Goal: Information Seeking & Learning: Learn about a topic

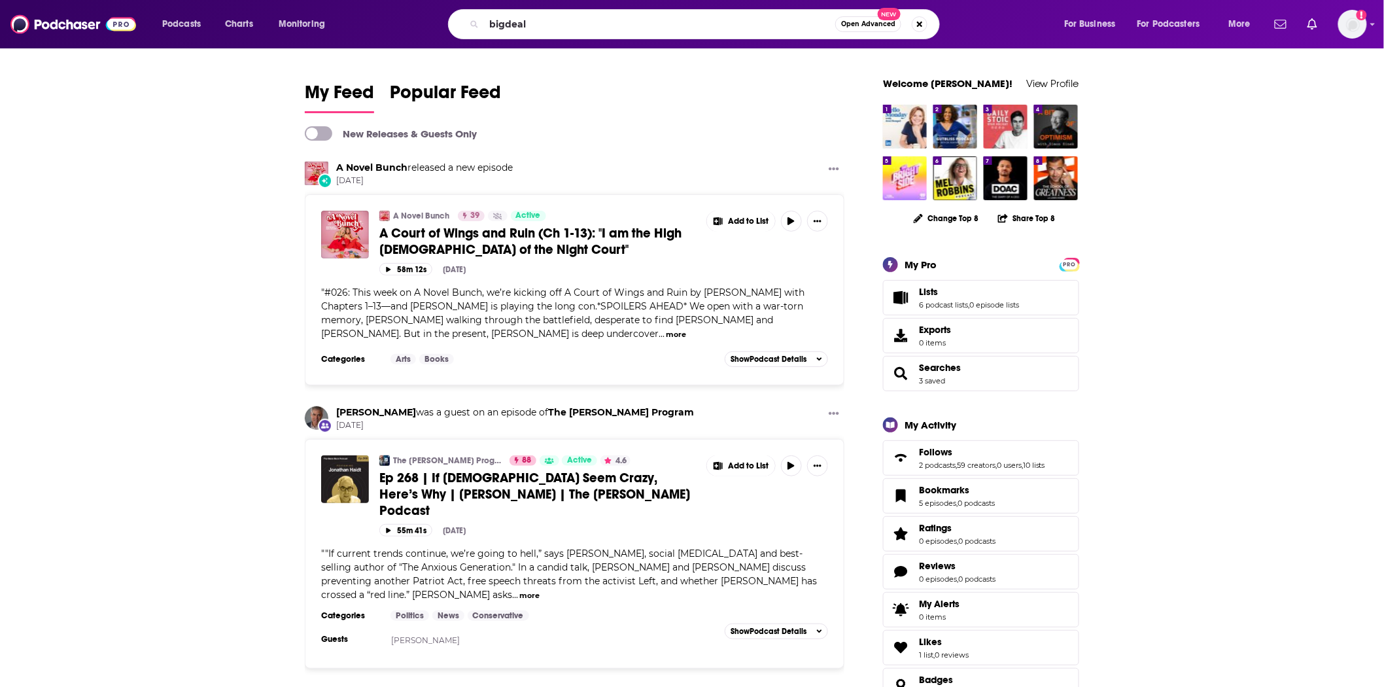
type input "bigdeal"
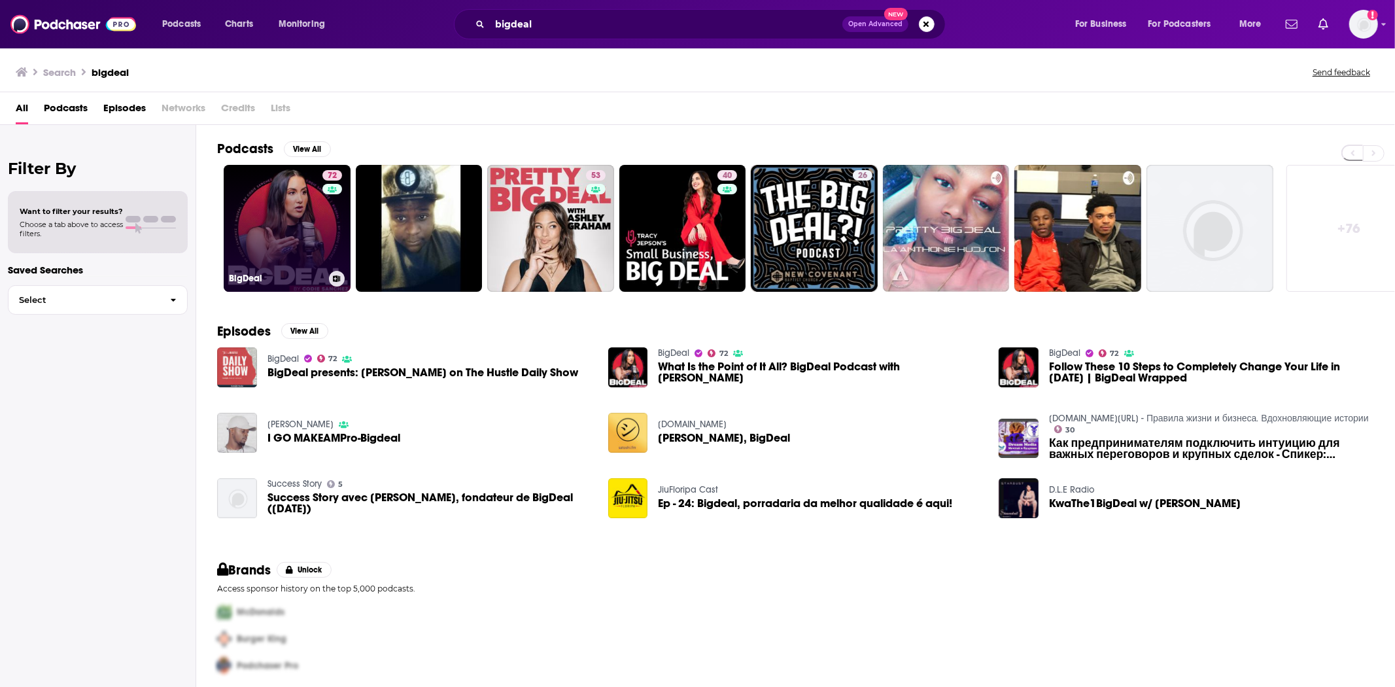
click at [289, 237] on link "72 BigDeal" at bounding box center [287, 228] width 127 height 127
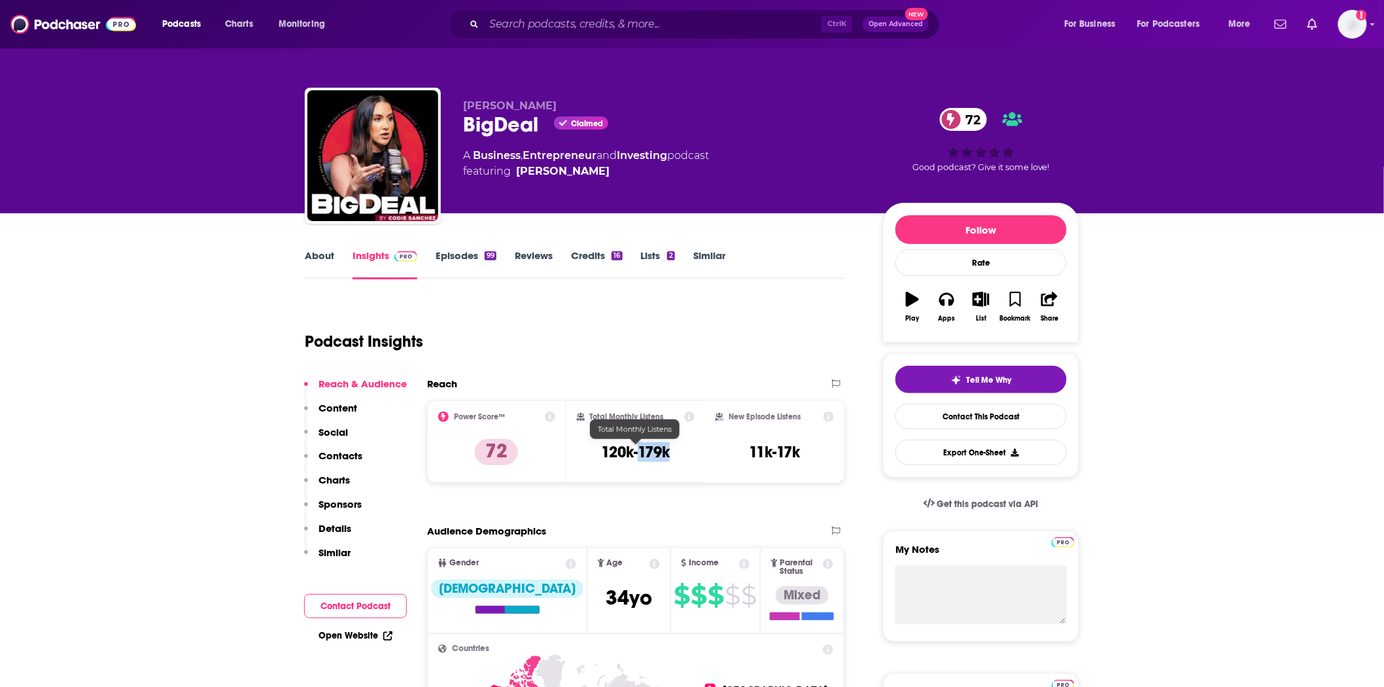
drag, startPoint x: 647, startPoint y: 453, endPoint x: 639, endPoint y: 456, distance: 8.9
click at [639, 456] on div "Total Monthly Listens 120k-179k" at bounding box center [636, 441] width 118 height 60
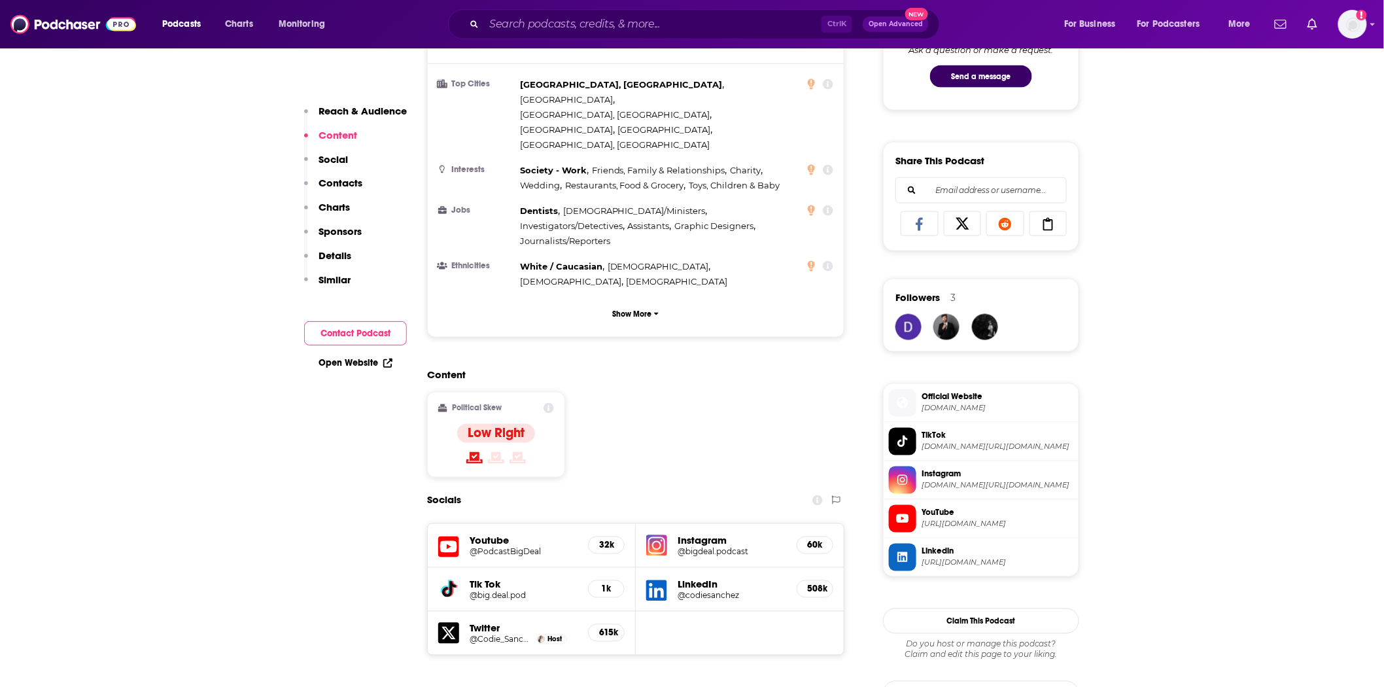
scroll to position [508, 0]
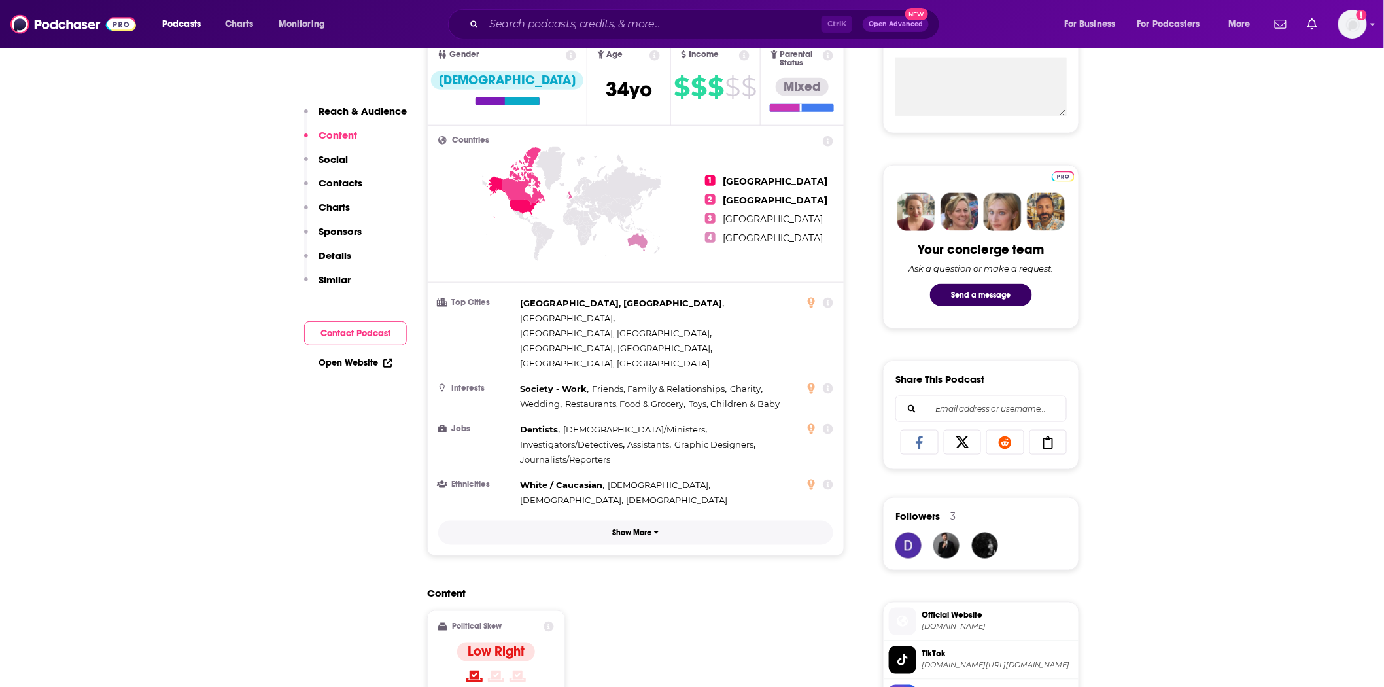
click at [656, 528] on span "button" at bounding box center [656, 532] width 5 height 9
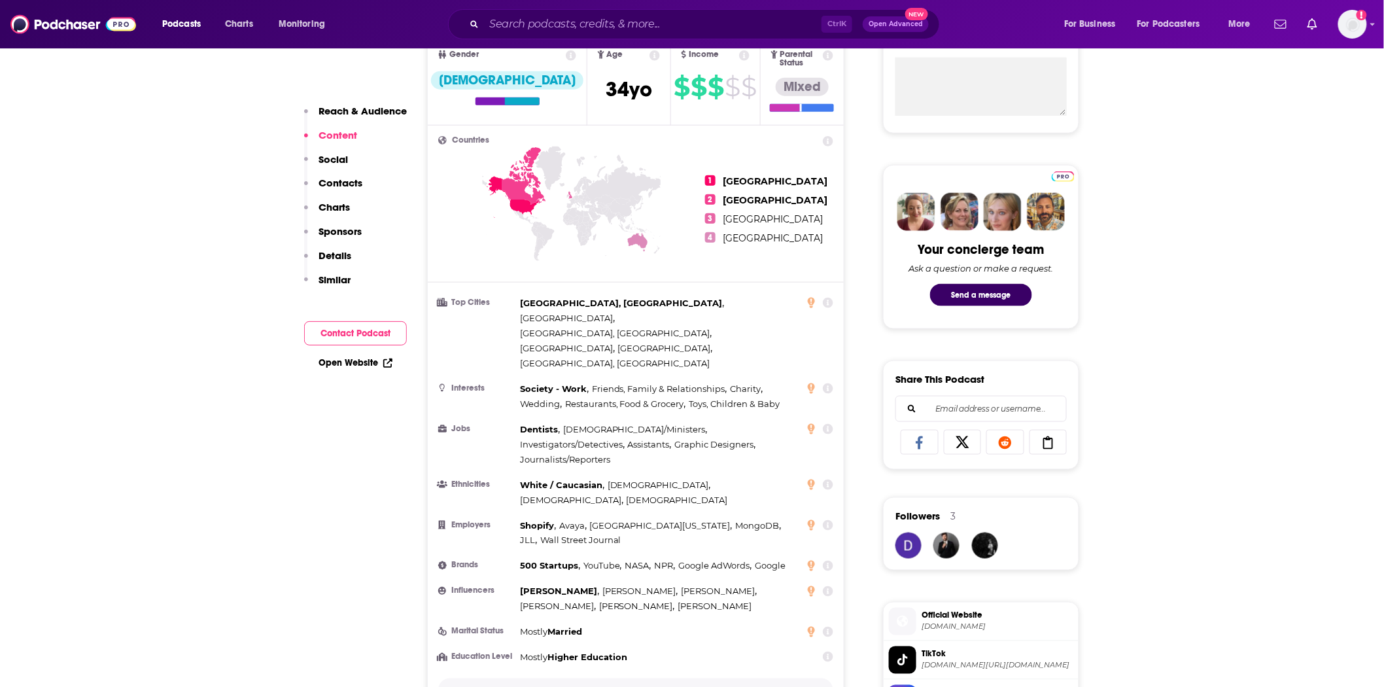
scroll to position [145, 0]
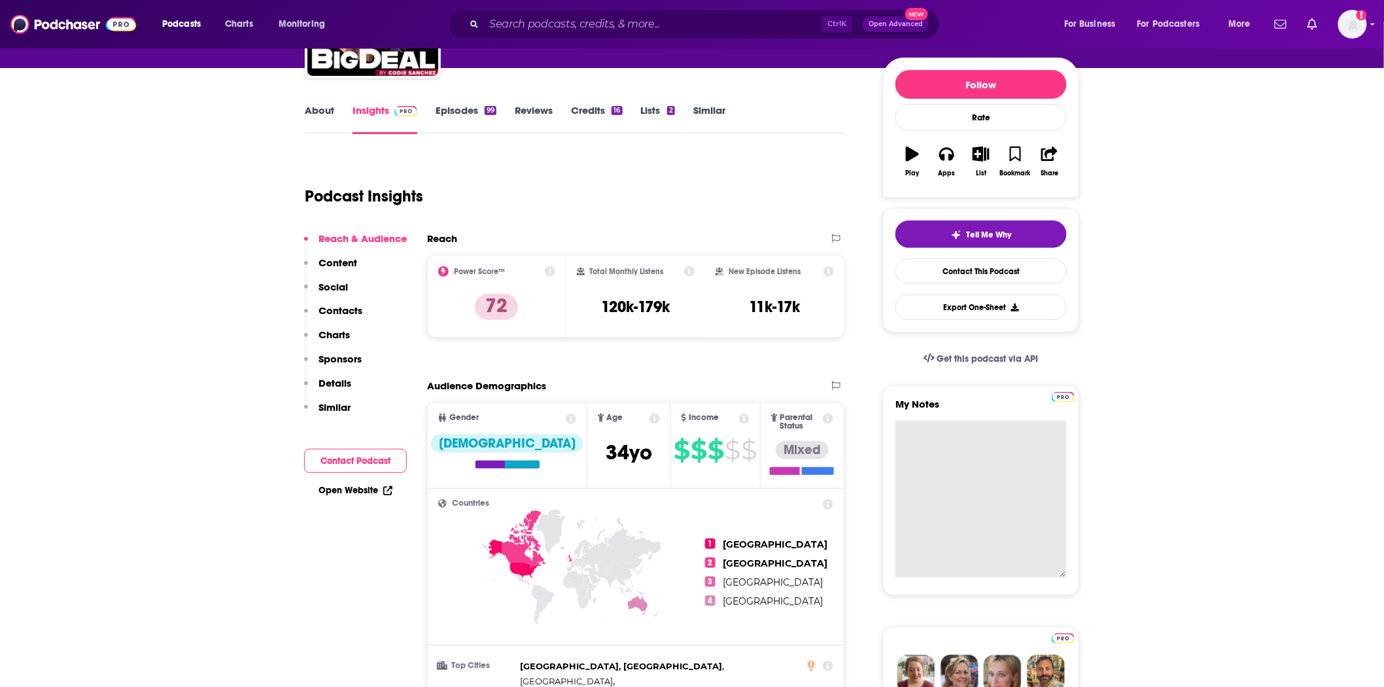
click at [940, 438] on textarea "My Notes" at bounding box center [980, 498] width 171 height 157
paste textarea "Link to business site https://www.youtube.com/@PodcastBigDeal List any social m…"
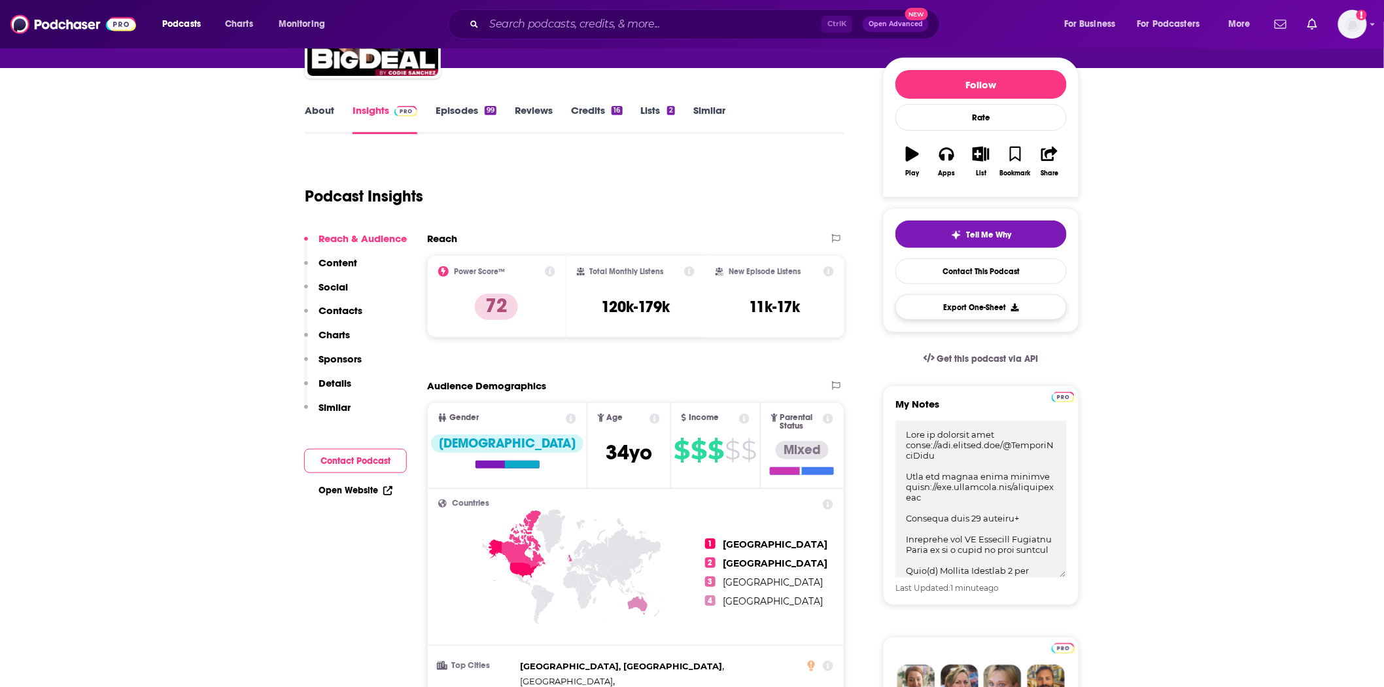
scroll to position [0, 0]
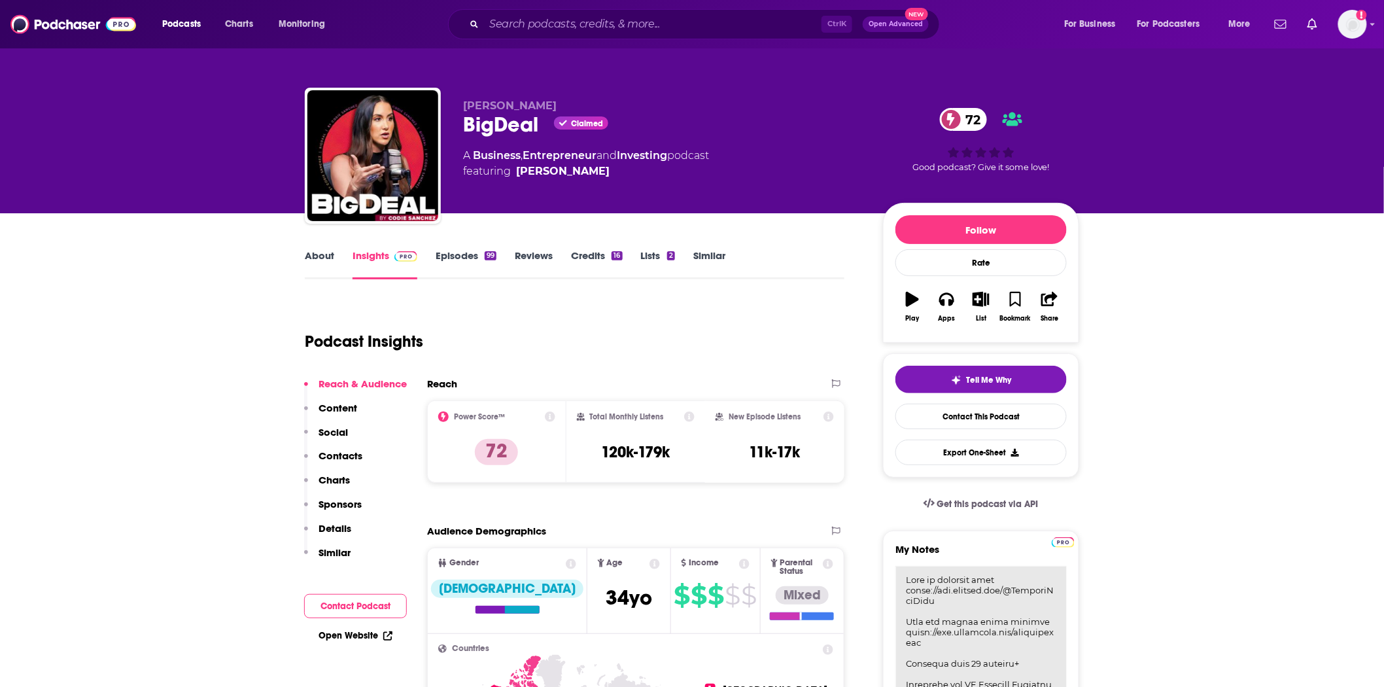
click at [907, 586] on textarea "My Notes" at bounding box center [980, 644] width 171 height 157
click at [904, 574] on textarea "My Notes" at bounding box center [980, 644] width 171 height 157
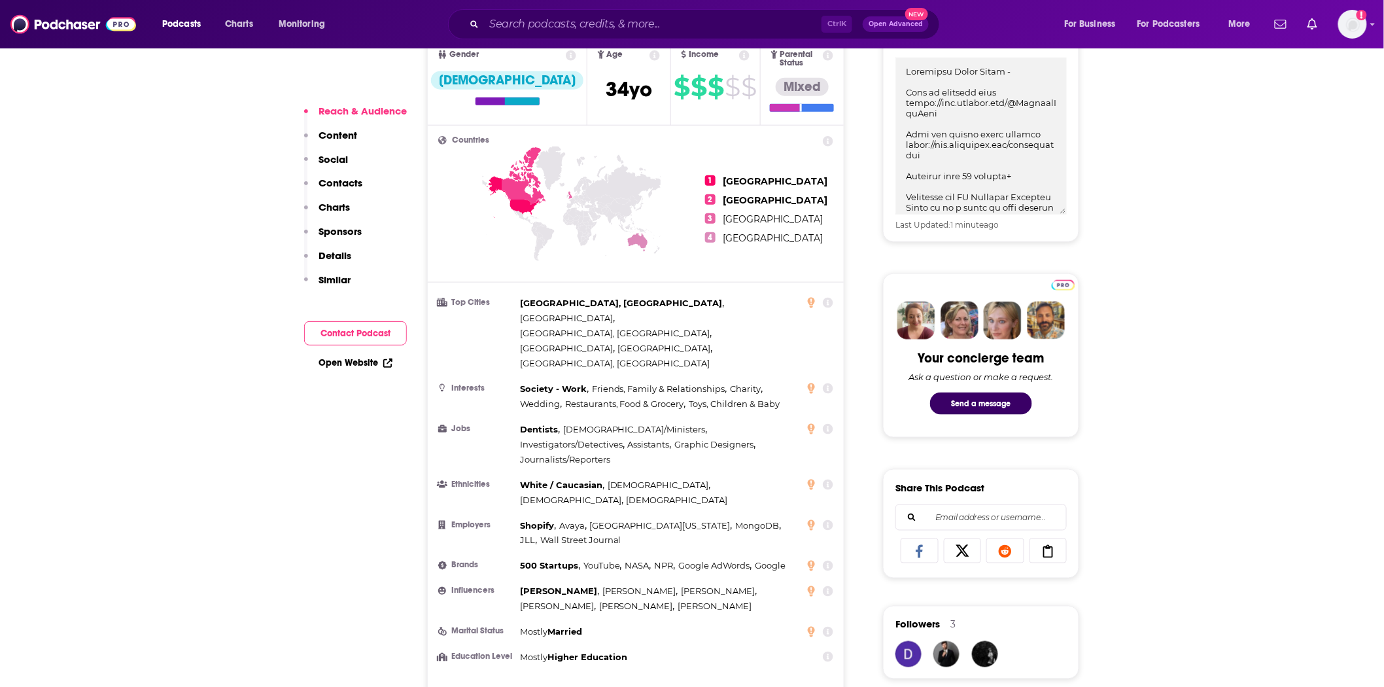
scroll to position [1017, 0]
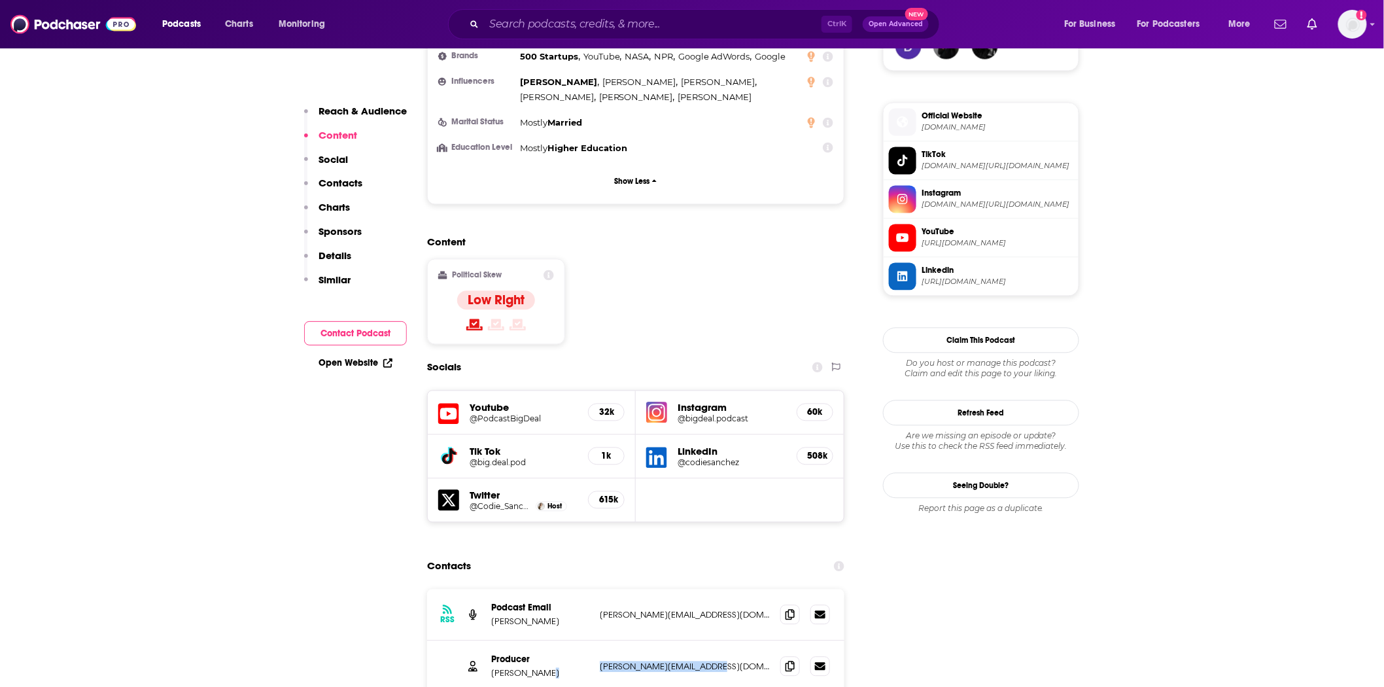
drag, startPoint x: 713, startPoint y: 587, endPoint x: 590, endPoint y: 587, distance: 122.3
click at [590, 641] on div "Producer David Ansari david@contrarianthink.com david@contrarianthink.com" at bounding box center [635, 667] width 417 height 52
copy div "david@contrarianthink.com"
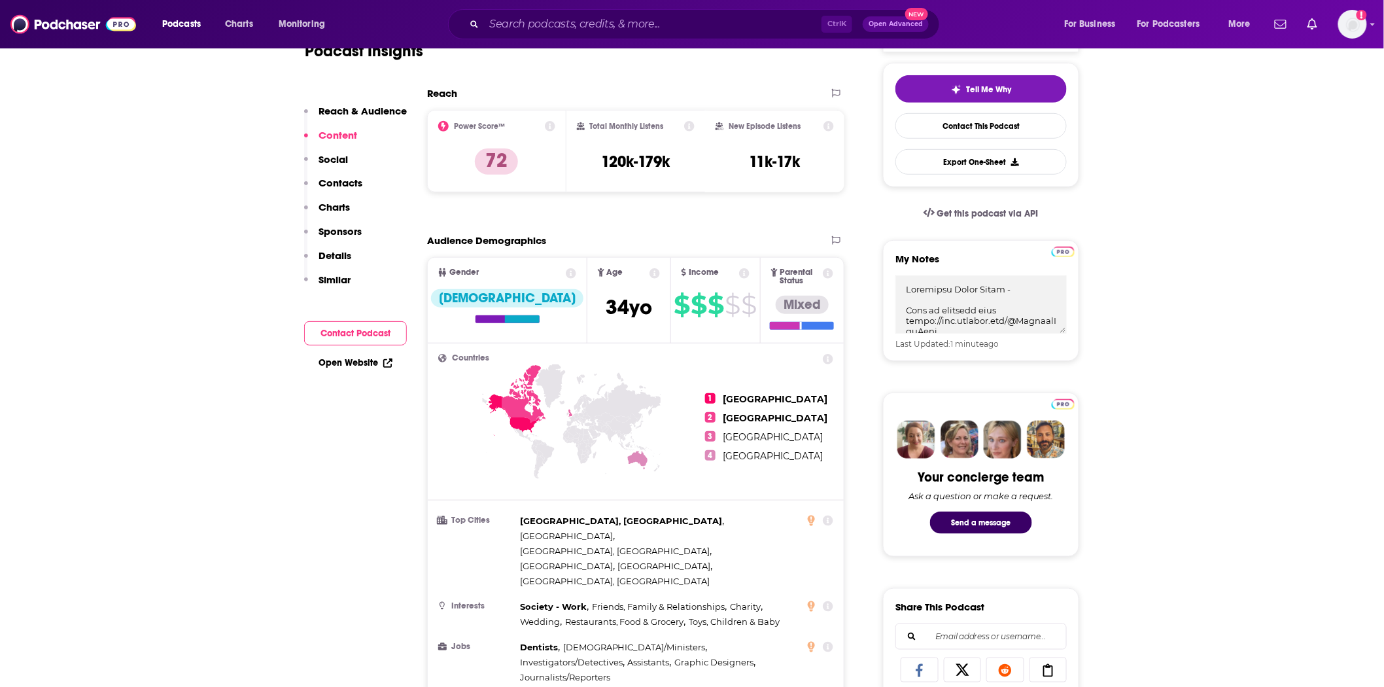
scroll to position [363, 0]
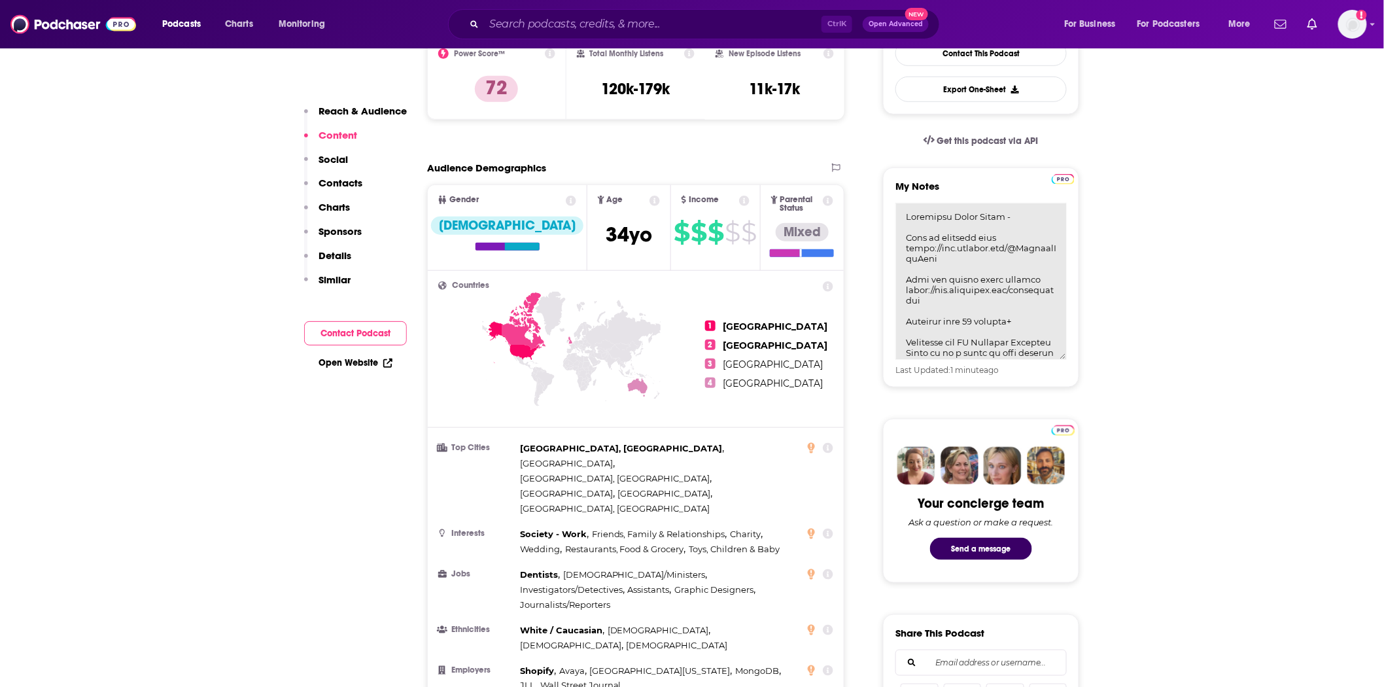
click at [1031, 221] on textarea "My Notes" at bounding box center [980, 281] width 171 height 157
paste textarea "david@contrarianthink.com"
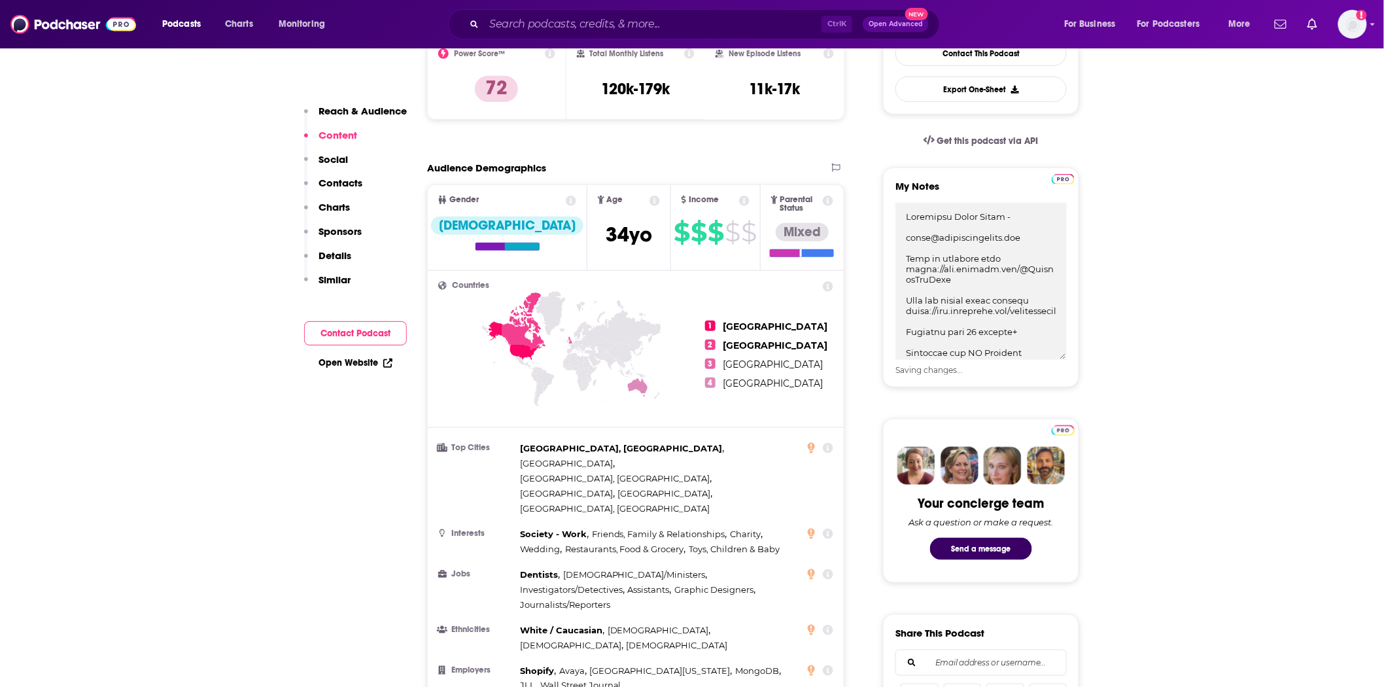
type textarea "Requested Simon Sinek - david@contrarianthink.com Link to business site https:/…"
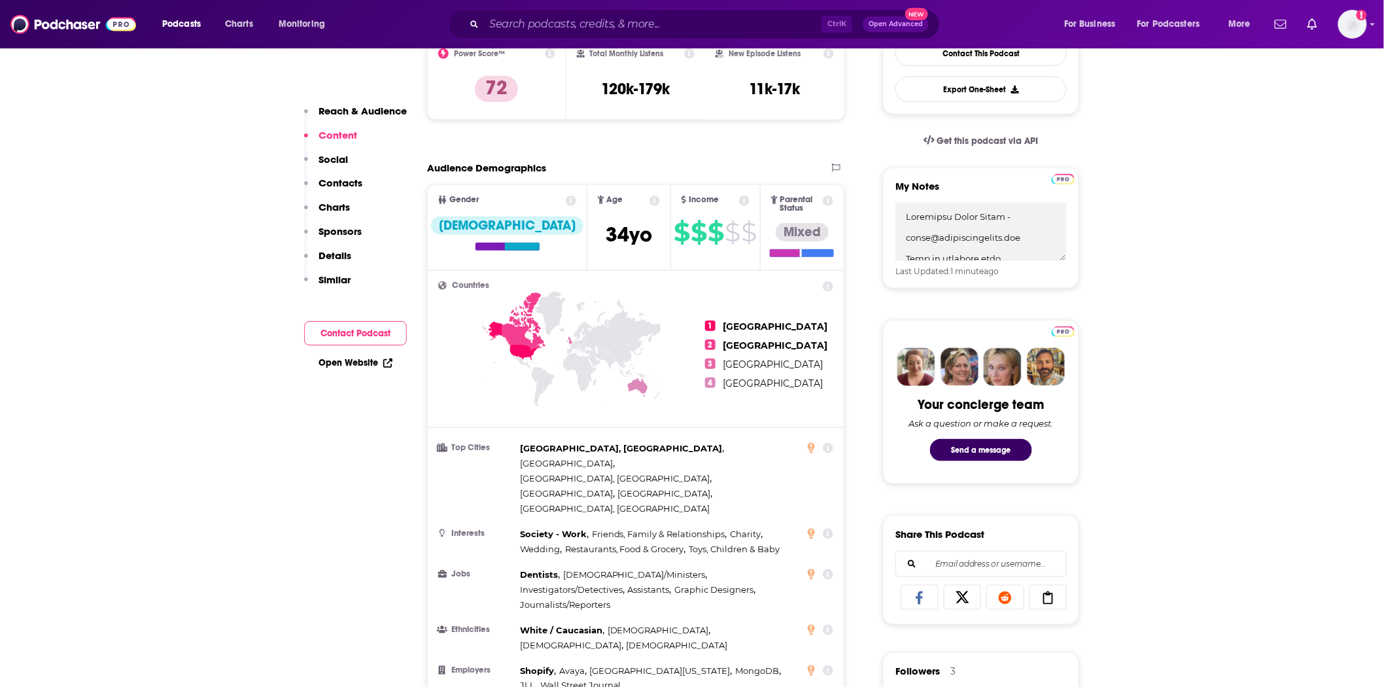
click at [106, 24] on img at bounding box center [73, 24] width 126 height 25
